Goal: Transaction & Acquisition: Purchase product/service

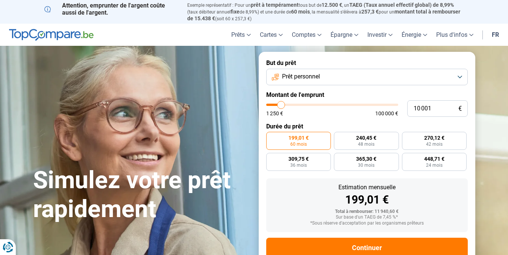
click at [460, 74] on button "Prêt personnel" at bounding box center [366, 77] width 201 height 17
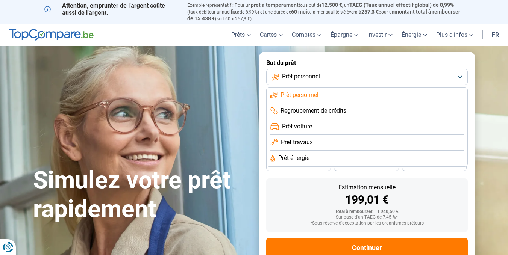
click at [460, 74] on button "Prêt personnel" at bounding box center [366, 77] width 201 height 17
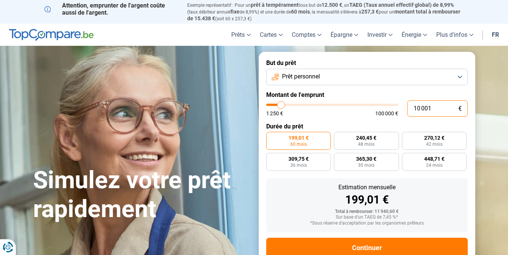
click at [415, 108] on input "10 001" at bounding box center [437, 108] width 61 height 17
type input "1 001"
type input "1250"
type input "101"
type input "1250"
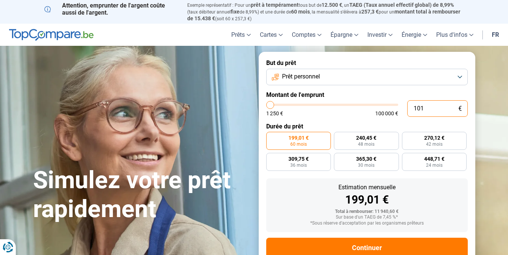
type input "11"
type input "1250"
type input "1"
type input "1250"
type input "12"
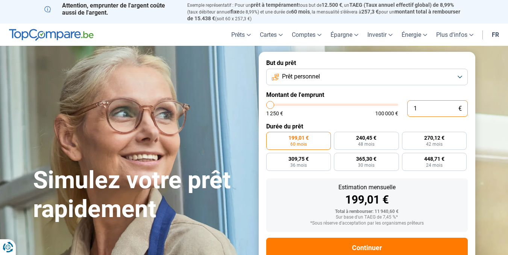
type input "1250"
type input "125"
type input "1250"
type input "12 500"
type input "12500"
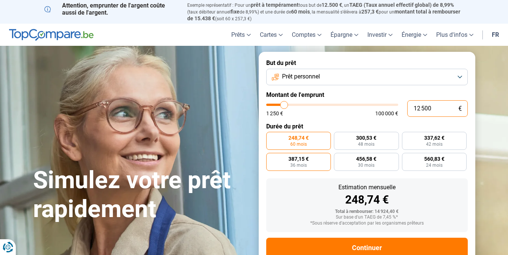
scroll to position [21, 0]
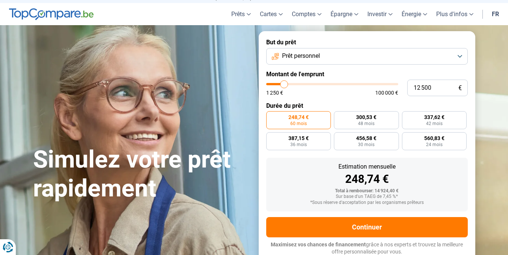
type input "12 750"
type input "12750"
type input "13 000"
type input "13000"
type input "13 250"
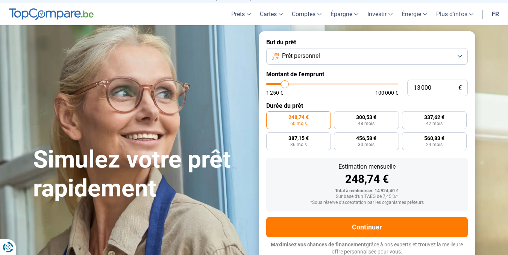
type input "13250"
type input "13 500"
type input "13500"
type input "14 000"
type input "14000"
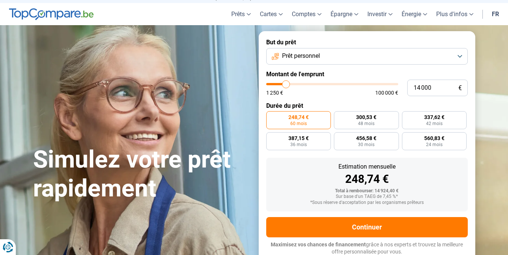
type input "14 250"
type input "14250"
type input "14 500"
type input "14500"
type input "14 750"
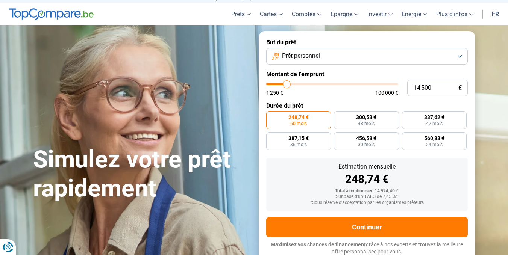
type input "14750"
type input "15 000"
type input "15000"
type input "16 000"
type input "16000"
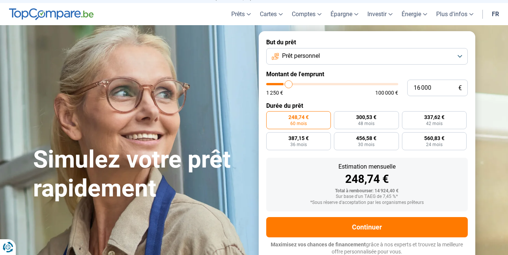
type input "16 250"
type input "16250"
type input "17 500"
type input "17500"
type input "17 750"
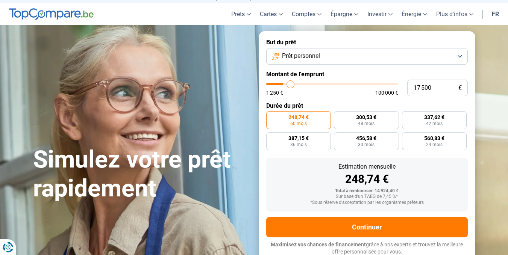
type input "17750"
type input "18 000"
type input "18000"
type input "18 750"
type input "18750"
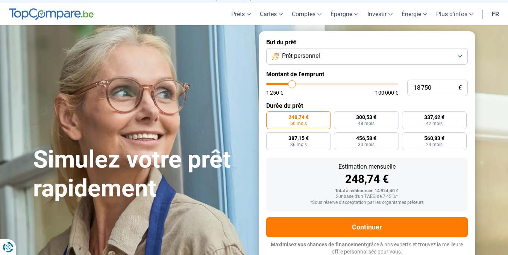
type input "19 000"
type input "19000"
type input "19 250"
type input "19250"
type input "19 750"
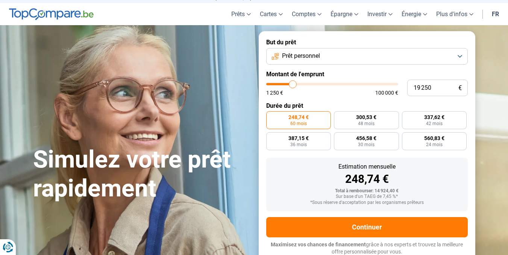
type input "19750"
type input "20 000"
type input "20000"
type input "20 500"
type input "20500"
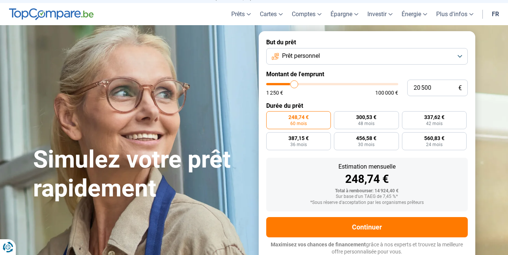
type input "20 750"
type input "20750"
type input "21 250"
type input "21250"
type input "22 250"
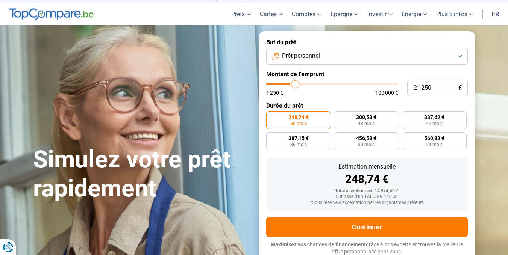
type input "22250"
type input "22 750"
type input "22750"
type input "23 750"
type input "23750"
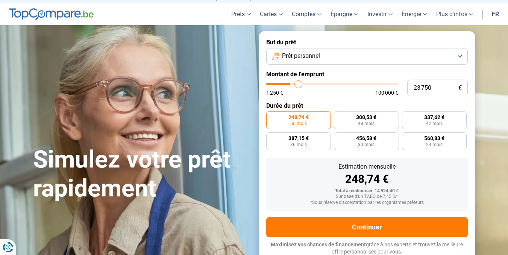
type input "24 250"
type input "24250"
type input "24 750"
type input "24750"
type input "25 000"
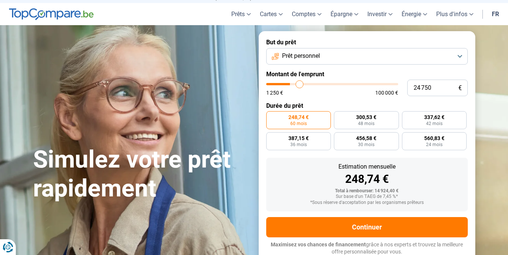
type input "25000"
type input "25 750"
type input "25750"
type input "26 000"
type input "26000"
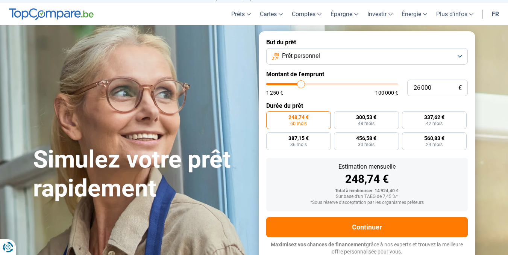
type input "26 250"
type input "26250"
type input "26 500"
type input "26500"
type input "27 500"
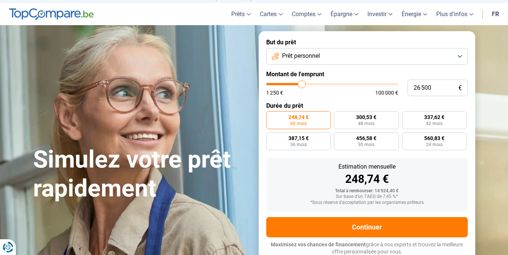
type input "27500"
type input "27 750"
type input "27750"
type input "28 250"
type input "28250"
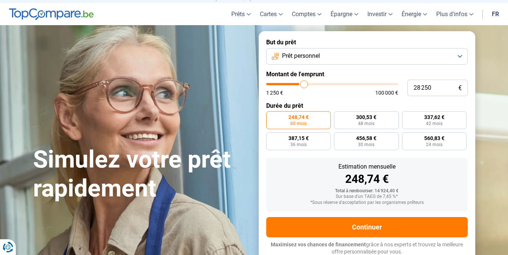
type input "29 000"
type input "29000"
type input "29 250"
type input "29250"
type input "29 500"
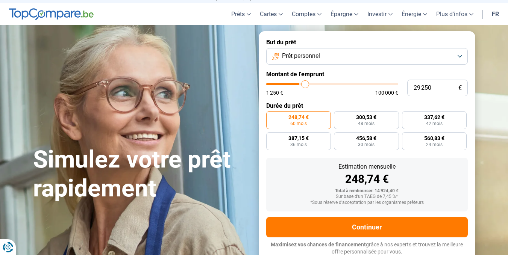
type input "29500"
type input "29 750"
type input "29750"
type input "30 250"
type input "30250"
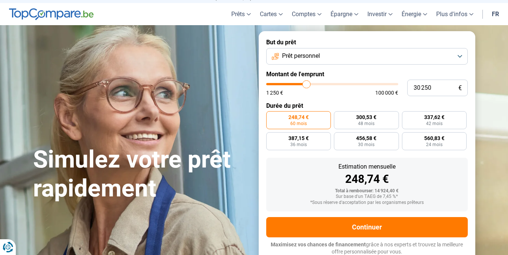
type input "30 750"
type input "30750"
type input "31 250"
type input "31250"
type input "31 750"
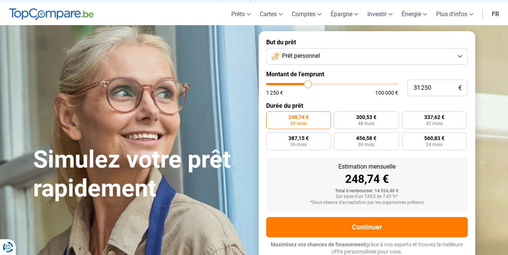
type input "31750"
type input "32 000"
type input "32000"
type input "32 250"
type input "32250"
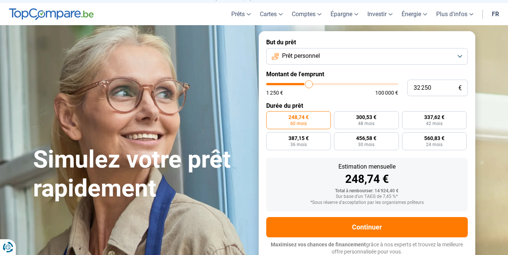
type input "32 500"
type input "32500"
type input "32 750"
type input "32750"
type input "32 000"
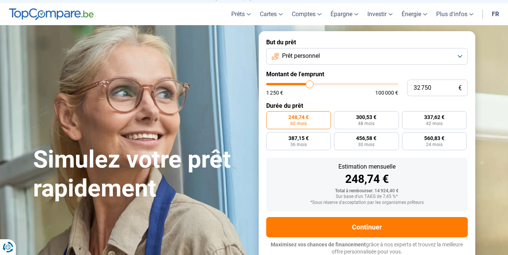
type input "32000"
type input "31 750"
type input "31750"
type input "31 250"
type input "31250"
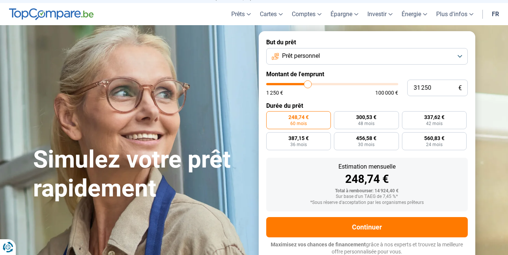
type input "31 000"
type input "31000"
type input "30 750"
type input "30750"
type input "30 500"
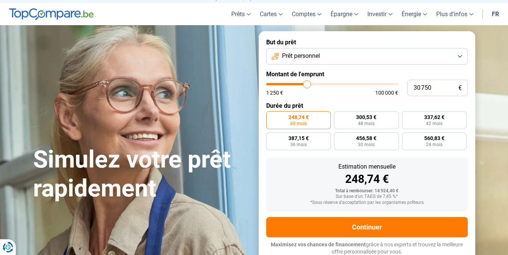
type input "30500"
type input "29 750"
type input "29750"
type input "29 500"
type input "29500"
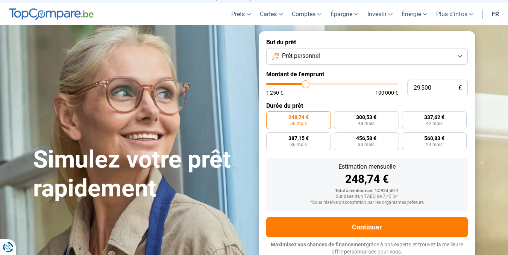
type input "29 000"
type input "29000"
type input "28 250"
type input "28250"
type input "28 000"
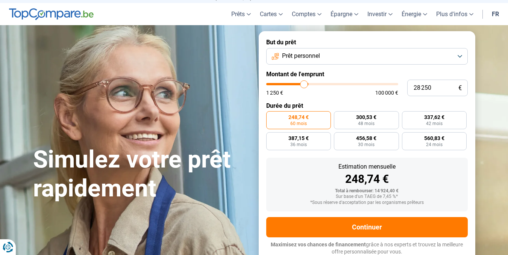
type input "28000"
type input "27 500"
type input "27500"
type input "26 750"
type input "26750"
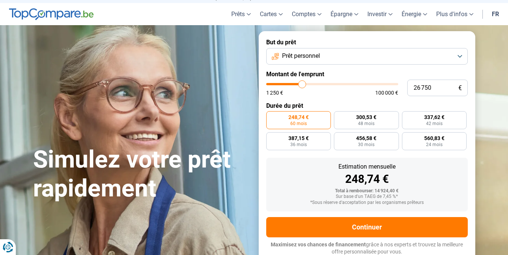
type input "26 500"
type input "26500"
type input "26 250"
type input "26250"
type input "26 000"
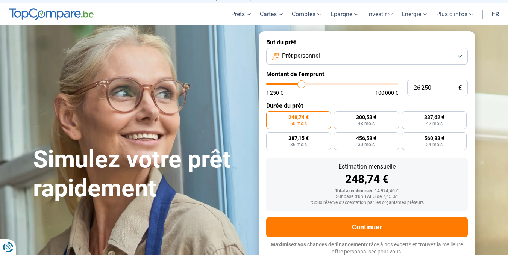
type input "26000"
type input "25 750"
type input "25750"
type input "25 250"
type input "25250"
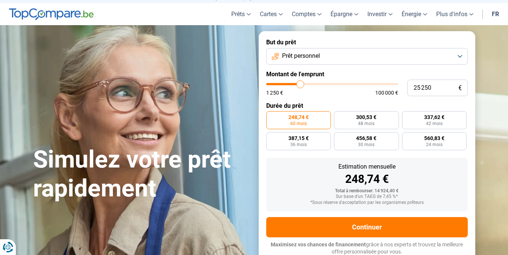
type input "25 000"
type input "25000"
type input "24 750"
type input "24750"
type input "24 500"
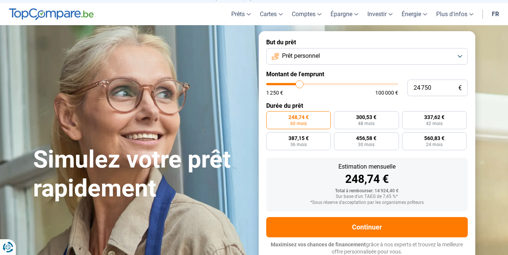
type input "24500"
type input "24 250"
type input "24250"
type input "23 500"
type input "23500"
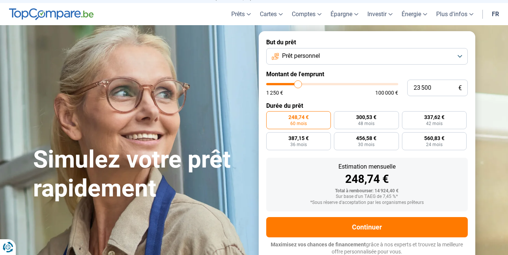
type input "22 250"
type input "22250"
type input "20 000"
type input "20000"
type input "13 250"
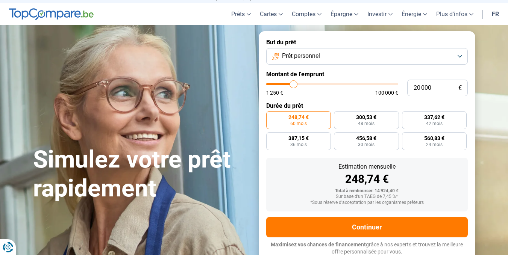
type input "13250"
type input "10 500"
type input "10500"
type input "6 000"
type input "6000"
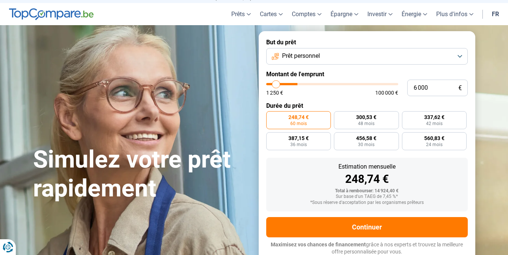
type input "4 250"
type input "4250"
type input "3 000"
type input "3000"
type input "2 000"
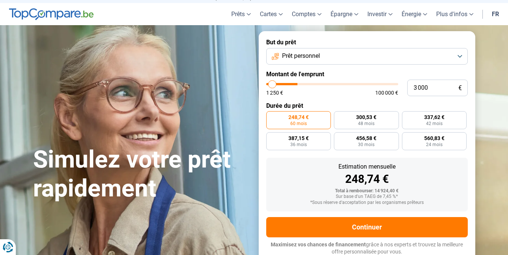
type input "2000"
type input "1 250"
drag, startPoint x: 284, startPoint y: 84, endPoint x: 252, endPoint y: 87, distance: 32.1
type input "1250"
click at [266, 85] on input "range" at bounding box center [332, 84] width 132 height 2
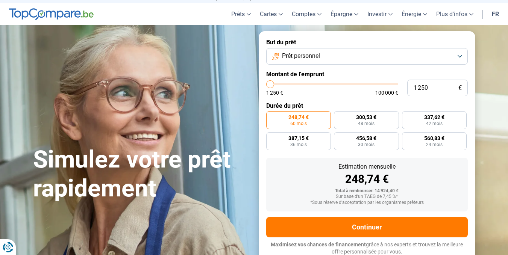
radio input "true"
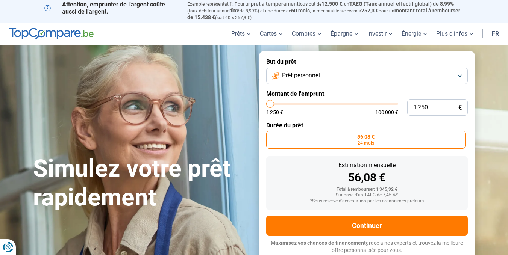
scroll to position [0, 0]
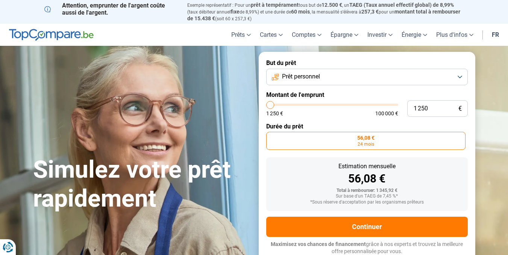
type input "2 000"
type input "2000"
type input "2 250"
type input "2250"
type input "2 500"
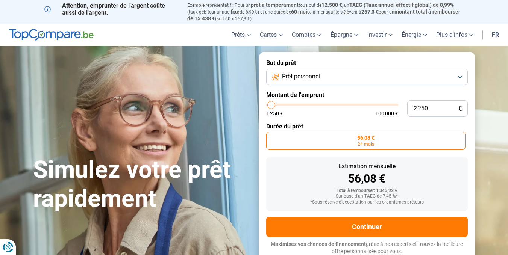
type input "2500"
type input "2 750"
type input "2750"
type input "3 000"
type input "3000"
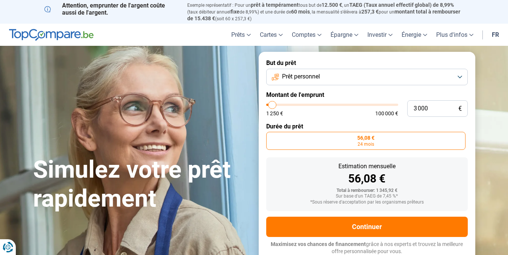
type input "3 500"
type input "3500"
type input "4 500"
type input "4500"
type input "5 250"
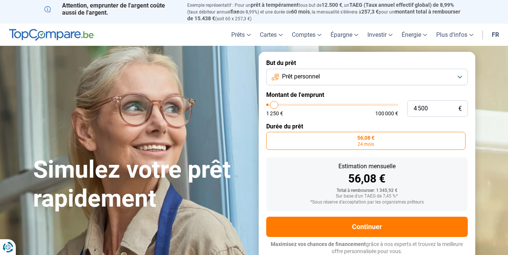
type input "5250"
type input "5 750"
type input "5750"
type input "6 750"
type input "6750"
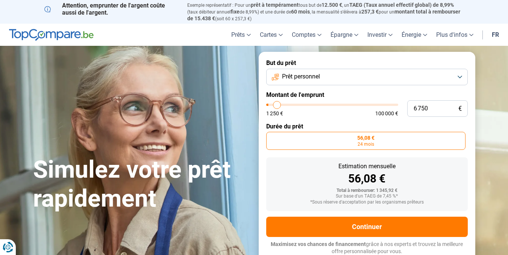
type input "7 500"
type input "7500"
type input "8 000"
type input "8000"
type input "8 250"
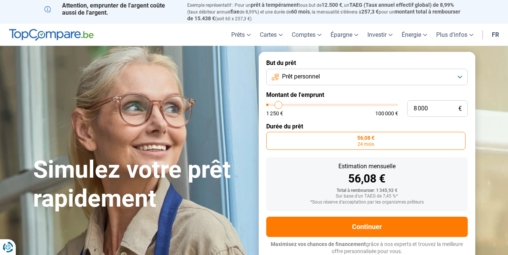
type input "8250"
type input "8 500"
drag, startPoint x: 271, startPoint y: 103, endPoint x: 284, endPoint y: 105, distance: 13.7
click at [284, 105] on input "range" at bounding box center [332, 105] width 132 height 2
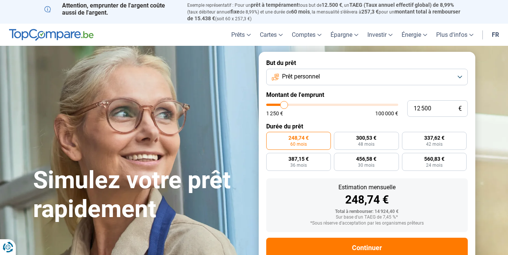
scroll to position [21, 0]
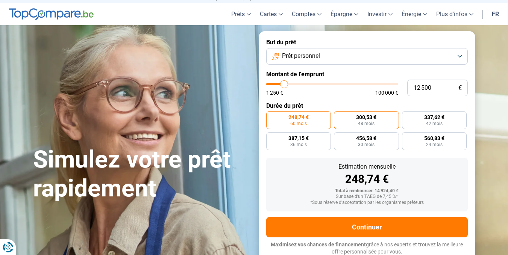
click at [366, 120] on label "300,53 € 48 mois" at bounding box center [366, 120] width 65 height 18
click at [339, 116] on input "300,53 € 48 mois" at bounding box center [336, 113] width 5 height 5
drag, startPoint x: 283, startPoint y: 84, endPoint x: 294, endPoint y: 88, distance: 11.2
click at [294, 85] on input "range" at bounding box center [332, 84] width 132 height 2
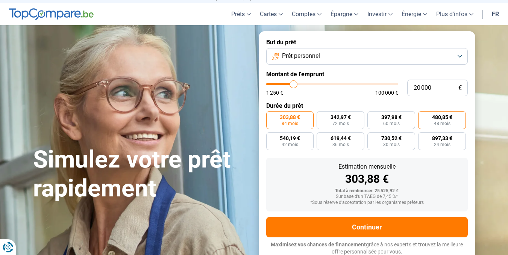
click at [441, 116] on span "480,85 €" at bounding box center [442, 117] width 20 height 5
click at [423, 116] on input "480,85 € 48 mois" at bounding box center [420, 113] width 5 height 5
drag, startPoint x: 294, startPoint y: 83, endPoint x: 284, endPoint y: 85, distance: 9.5
click at [284, 85] on input "range" at bounding box center [332, 84] width 132 height 2
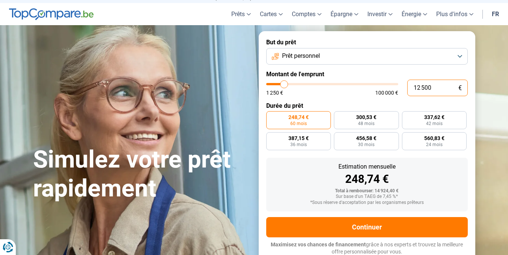
click at [420, 87] on input "12 500" at bounding box center [437, 88] width 61 height 17
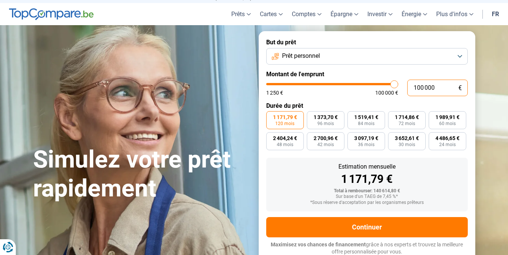
click at [417, 86] on input "100 000" at bounding box center [437, 88] width 61 height 17
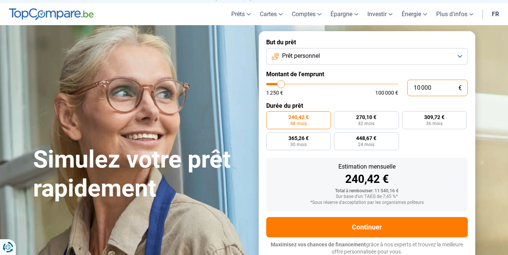
click at [416, 86] on input "10 000" at bounding box center [437, 88] width 61 height 17
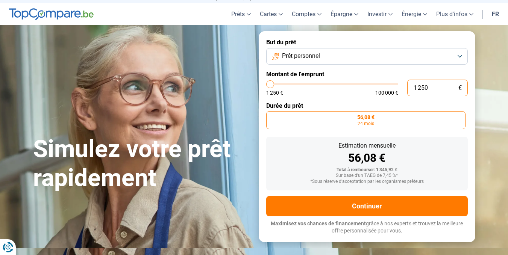
scroll to position [0, 0]
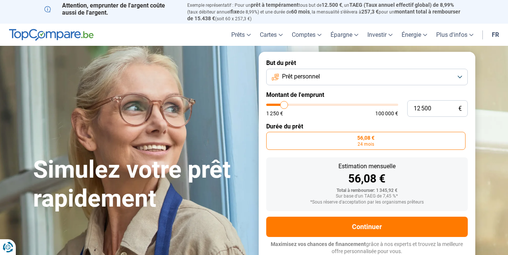
drag, startPoint x: 270, startPoint y: 106, endPoint x: 284, endPoint y: 109, distance: 14.1
click at [284, 106] on input "range" at bounding box center [332, 105] width 132 height 2
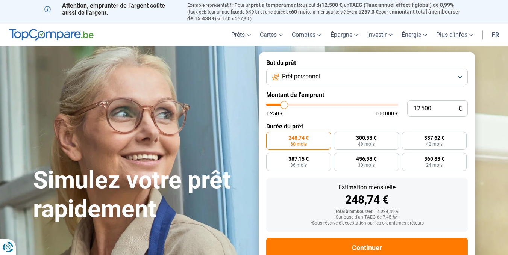
scroll to position [21, 0]
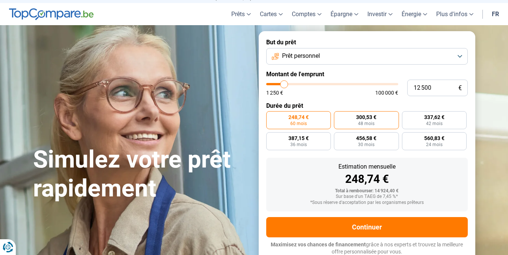
click at [368, 119] on span "300,53 €" at bounding box center [366, 117] width 20 height 5
click at [339, 116] on input "300,53 € 48 mois" at bounding box center [336, 113] width 5 height 5
